Goal: Task Accomplishment & Management: Manage account settings

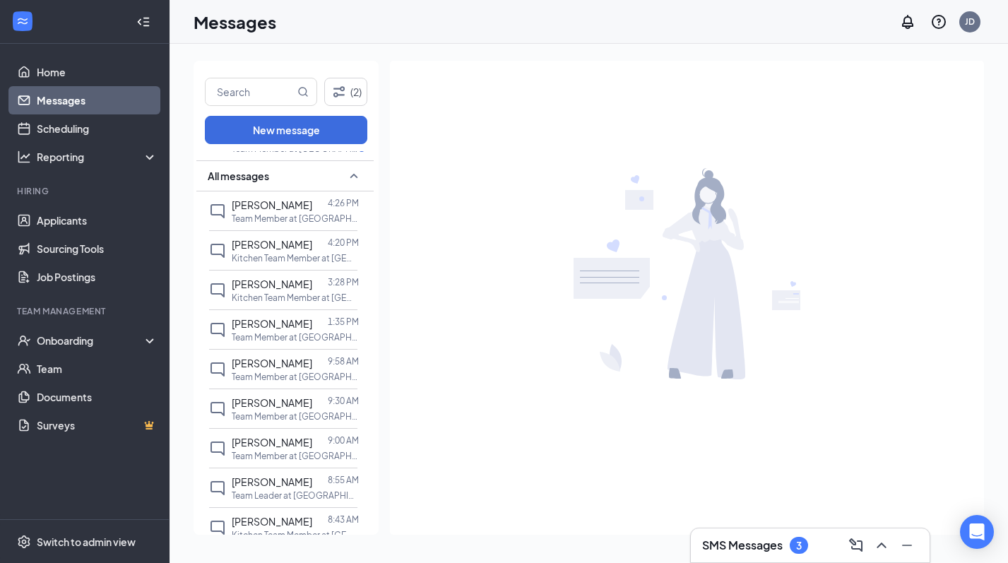
scroll to position [183, 0]
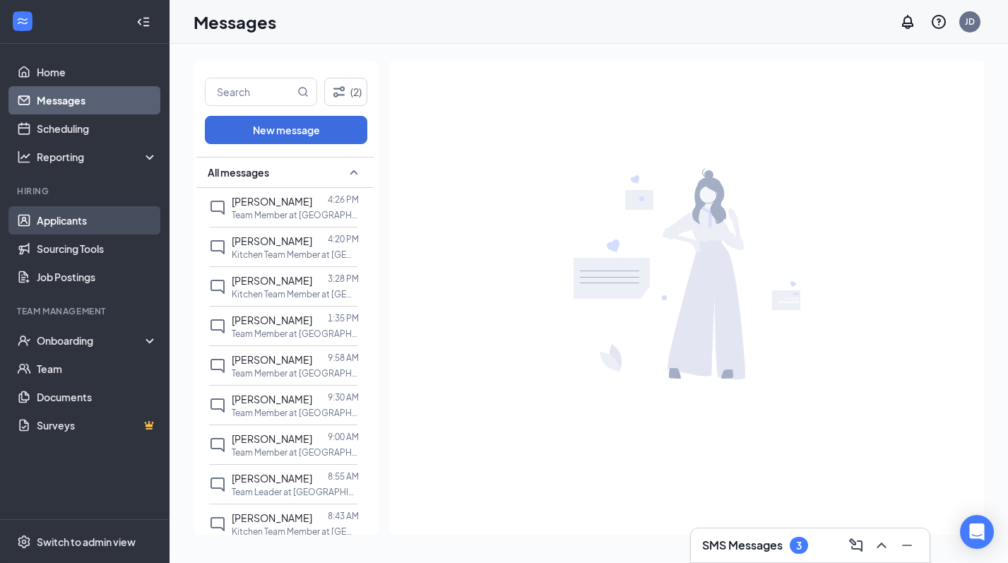
click at [96, 216] on link "Applicants" at bounding box center [97, 220] width 121 height 28
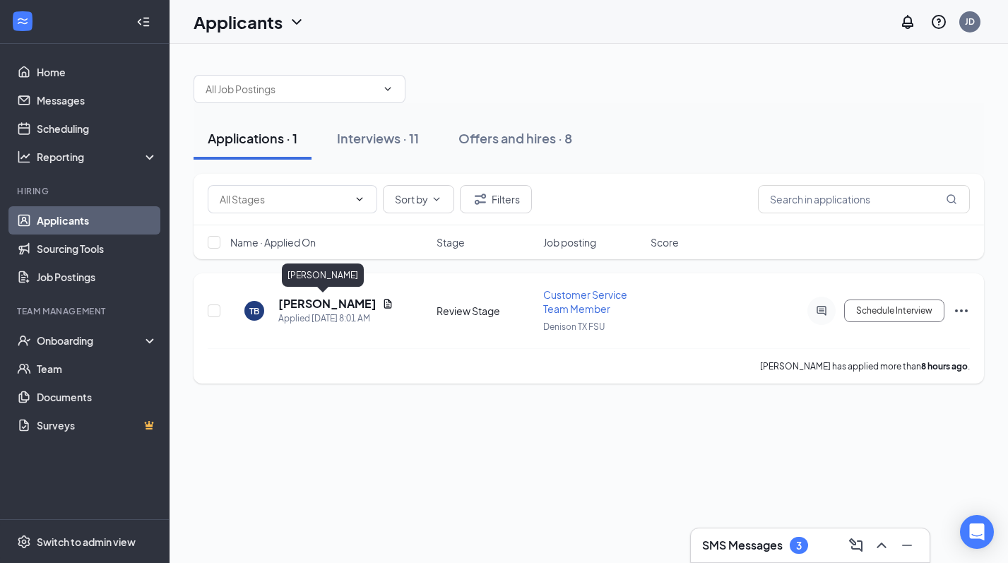
click at [317, 306] on h5 "[PERSON_NAME]" at bounding box center [327, 304] width 98 height 16
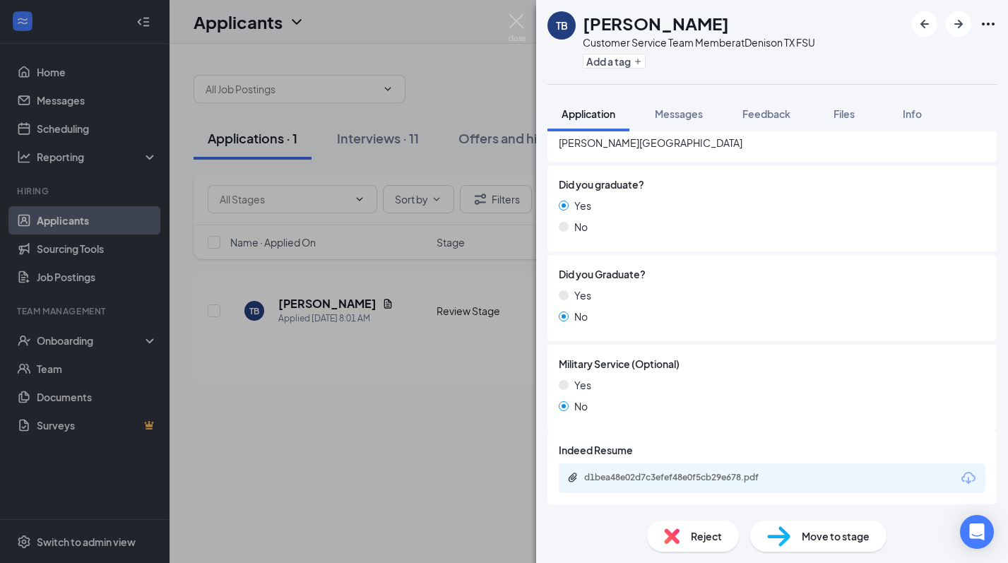
scroll to position [1235, 0]
click at [831, 531] on span "Move to stage" at bounding box center [836, 536] width 68 height 16
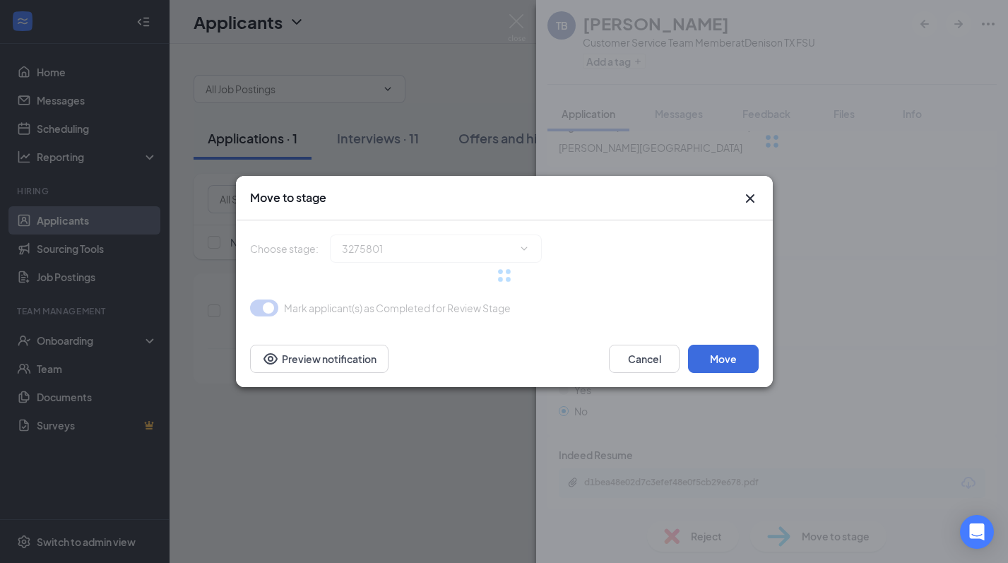
type input "Interview (next stage)"
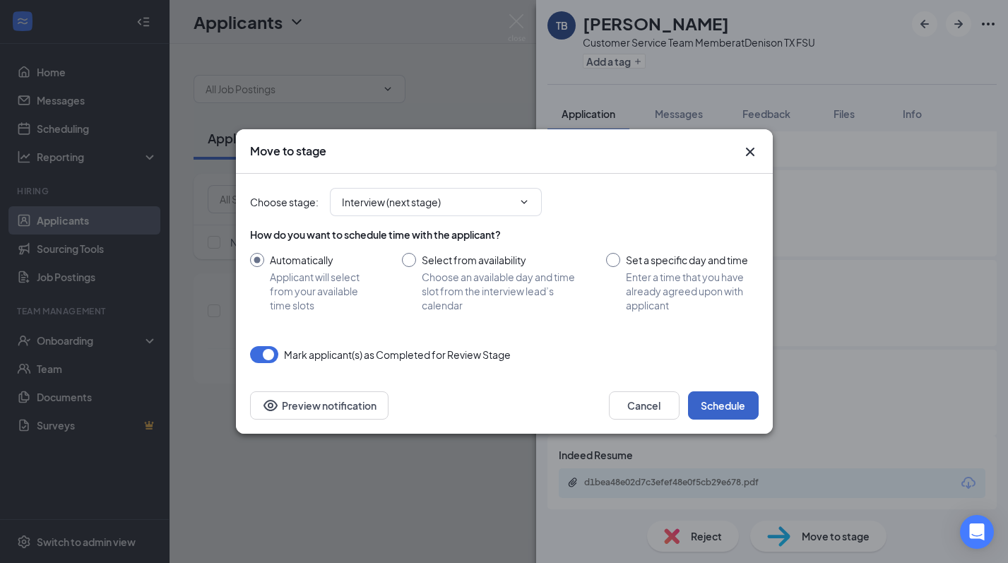
click at [735, 401] on button "Schedule" at bounding box center [723, 405] width 71 height 28
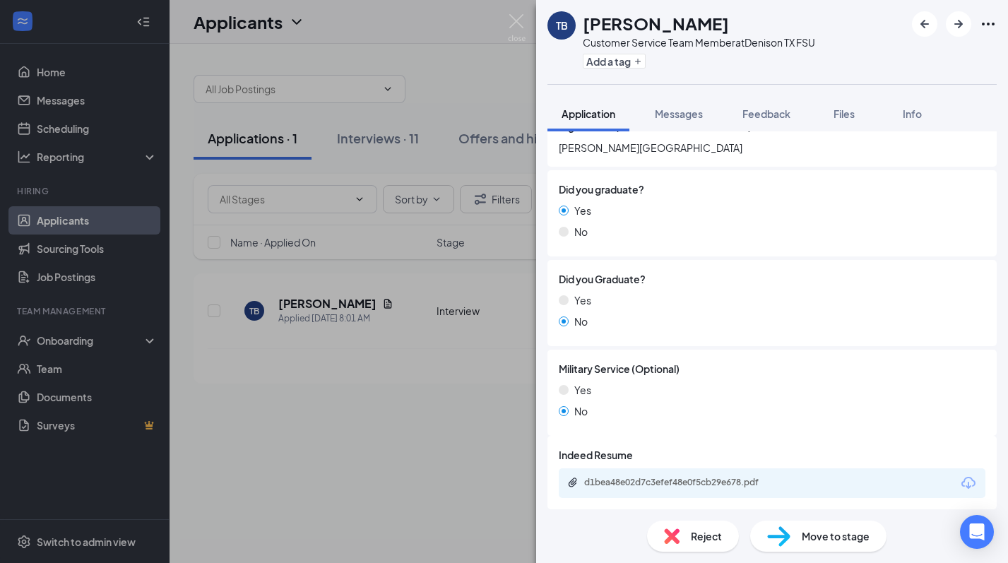
click at [461, 474] on div "TB [PERSON_NAME] Customer Service Team Member at [GEOGRAPHIC_DATA] [GEOGRAPHIC_…" at bounding box center [504, 281] width 1008 height 563
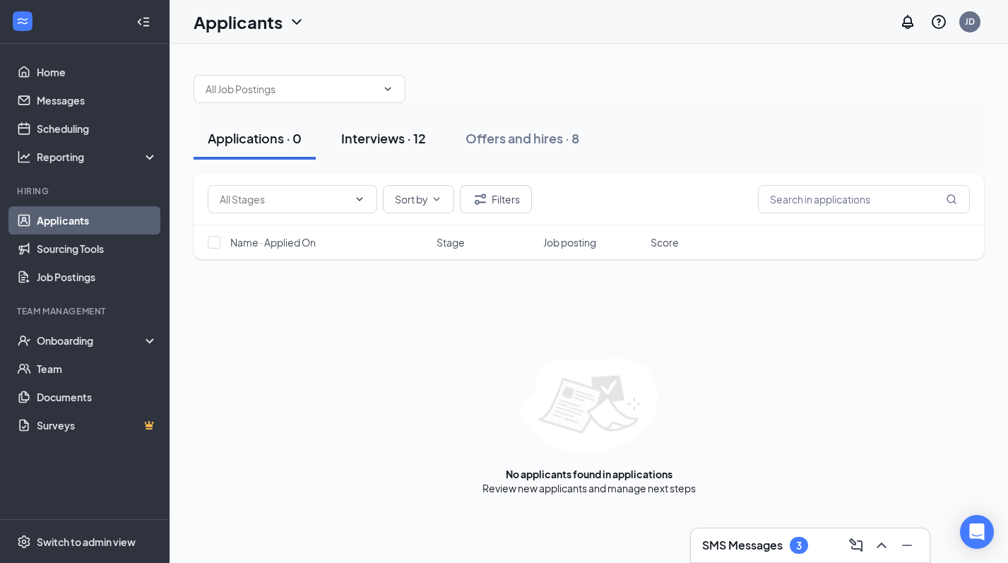
click at [401, 136] on div "Interviews · 12" at bounding box center [383, 138] width 85 height 18
